Goal: Navigation & Orientation: Find specific page/section

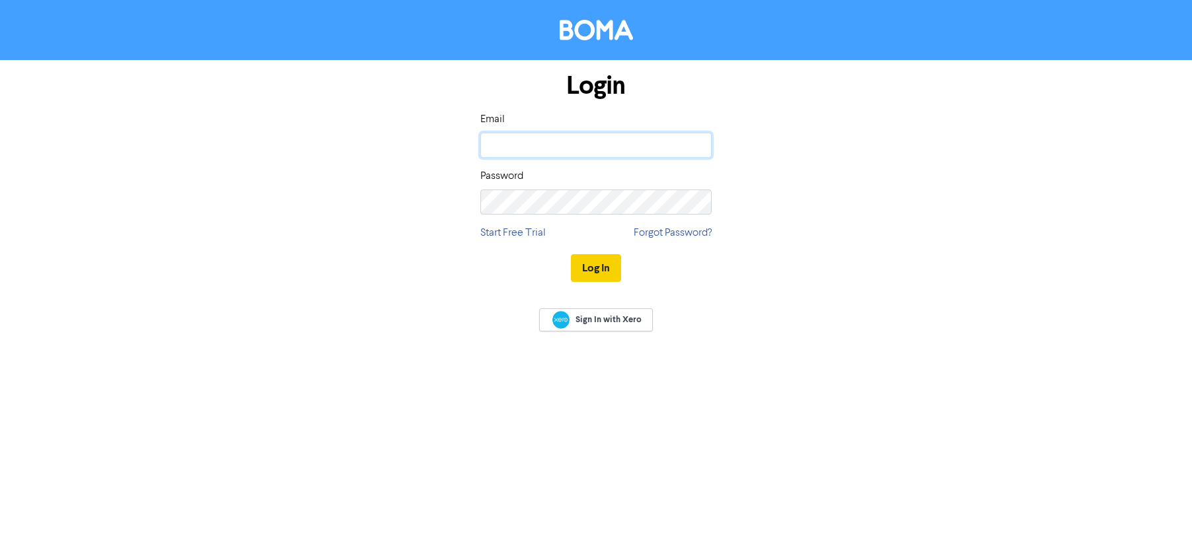
type input "[PERSON_NAME][EMAIL_ADDRESS][DOMAIN_NAME]"
click at [592, 269] on button "Log In" at bounding box center [596, 268] width 50 height 28
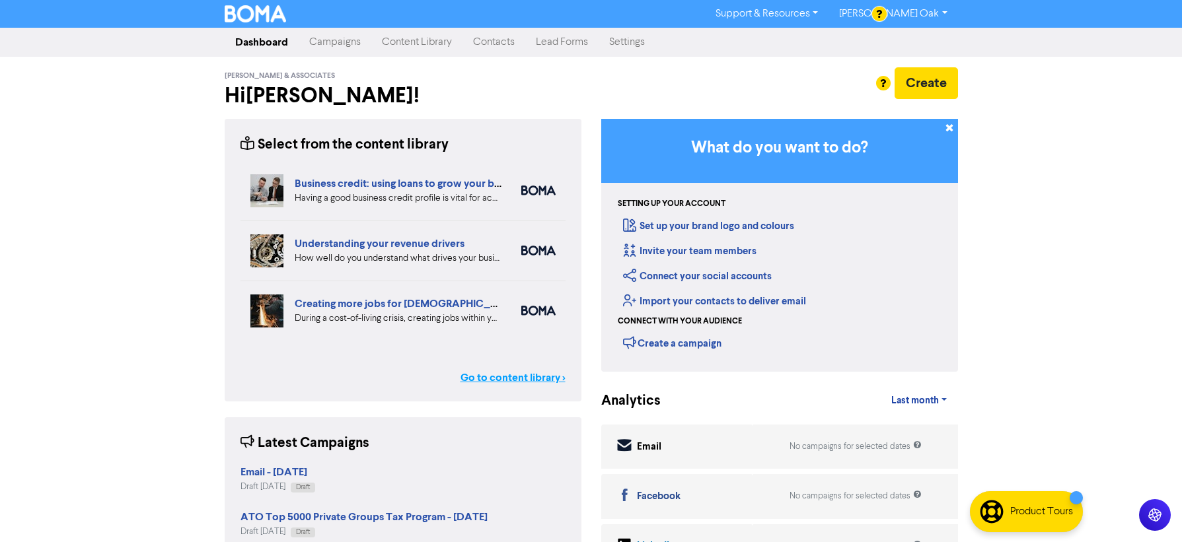
click at [506, 379] on link "Go to content library >" at bounding box center [512, 378] width 105 height 16
